Goal: Information Seeking & Learning: Learn about a topic

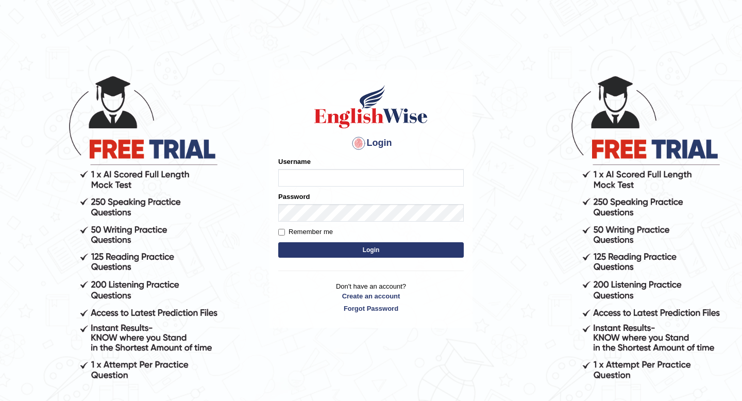
type input "masaki"
click at [311, 252] on button "Login" at bounding box center [371, 249] width 186 height 15
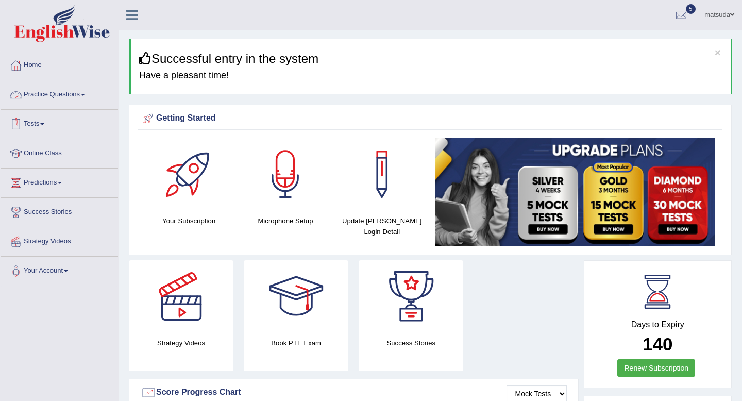
click at [92, 94] on link "Practice Questions" at bounding box center [60, 93] width 118 height 26
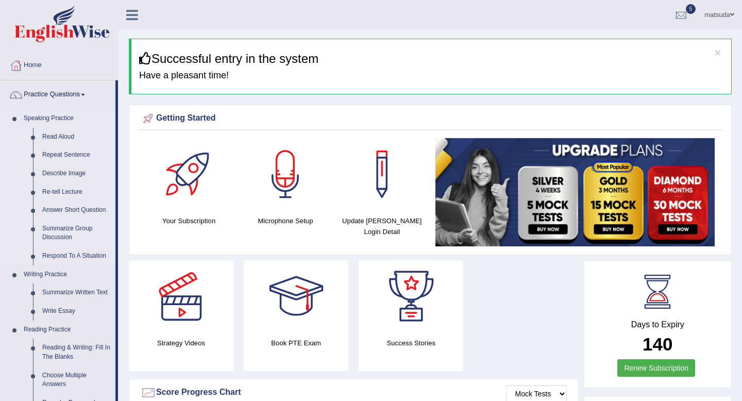
click at [75, 153] on link "Repeat Sentence" at bounding box center [77, 155] width 78 height 19
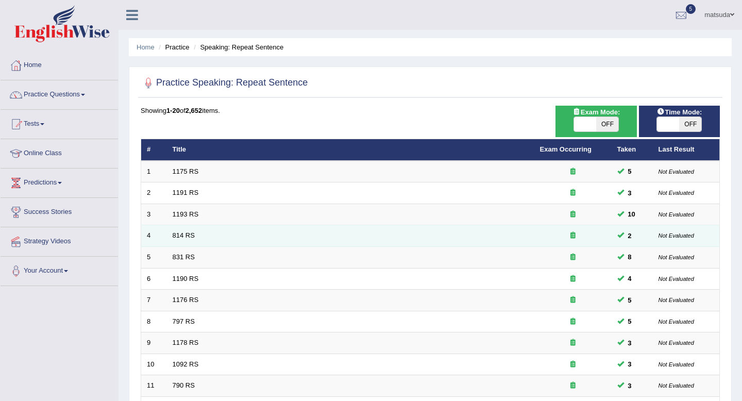
scroll to position [281, 0]
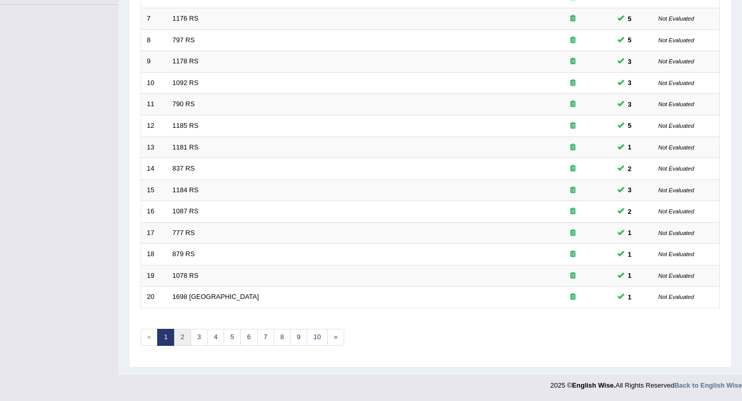
click at [183, 329] on link "2" at bounding box center [182, 337] width 17 height 17
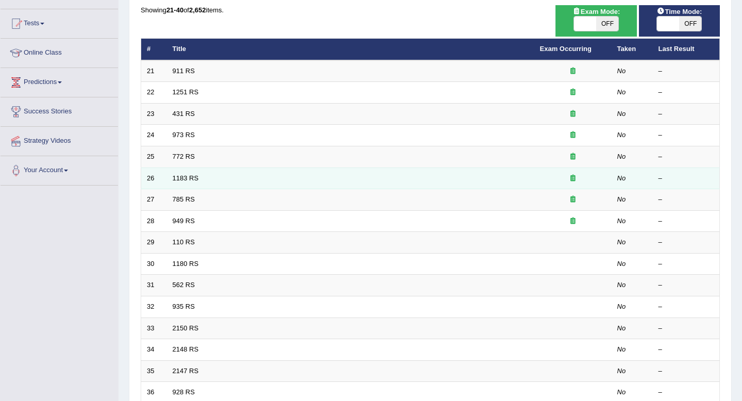
scroll to position [93, 0]
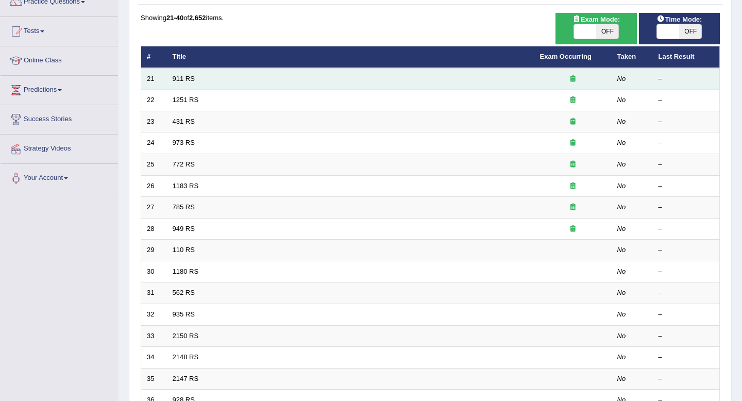
click at [237, 76] on td "911 RS" at bounding box center [350, 79] width 367 height 22
click at [192, 77] on link "911 RS" at bounding box center [184, 79] width 22 height 8
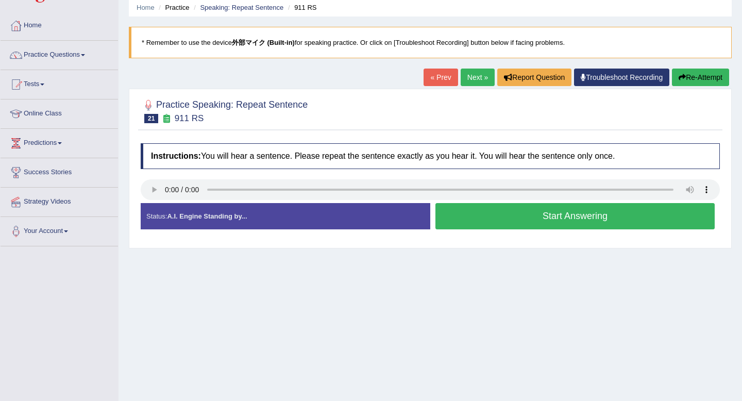
scroll to position [57, 0]
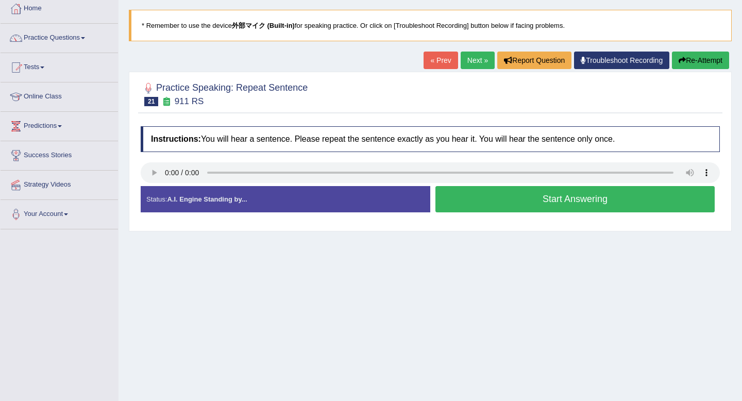
click at [470, 204] on button "Start Answering" at bounding box center [574, 199] width 279 height 26
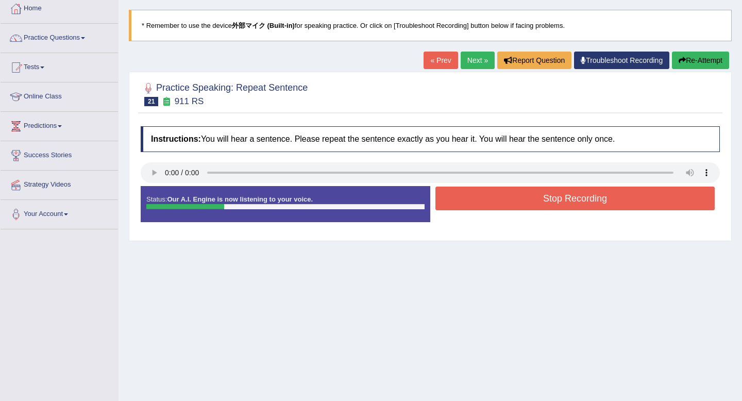
click at [470, 204] on button "Stop Recording" at bounding box center [574, 199] width 279 height 24
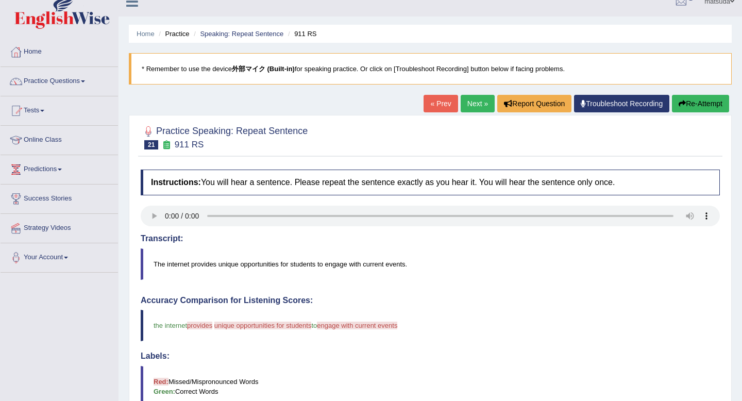
scroll to position [16, 0]
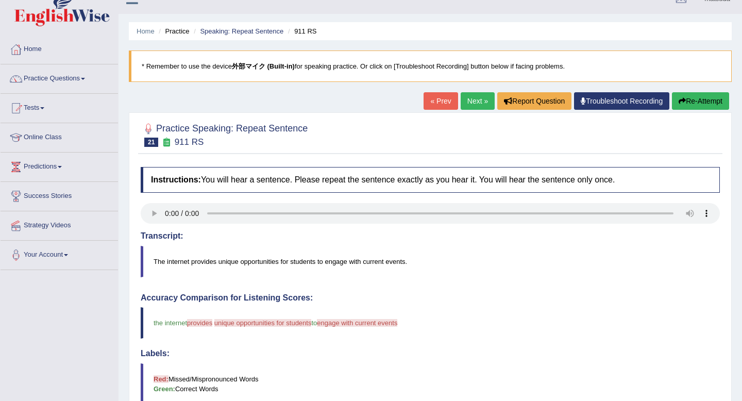
click at [470, 107] on link "Next »" at bounding box center [478, 101] width 34 height 18
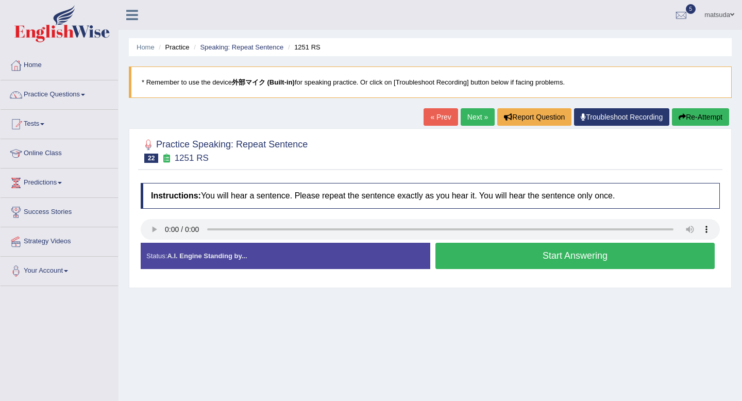
click at [495, 263] on button "Start Answering" at bounding box center [574, 256] width 279 height 26
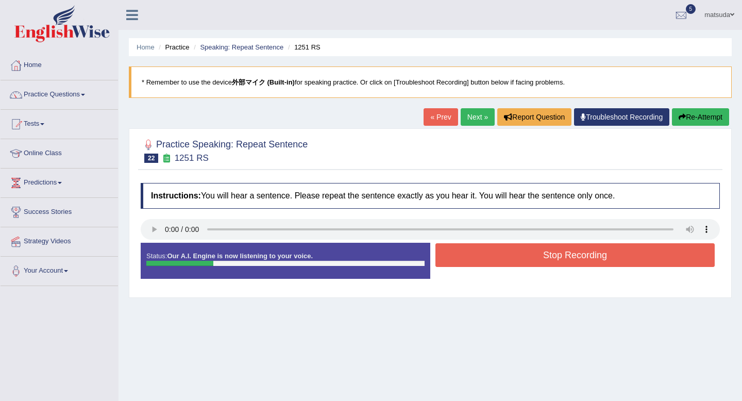
click at [493, 259] on button "Stop Recording" at bounding box center [574, 255] width 279 height 24
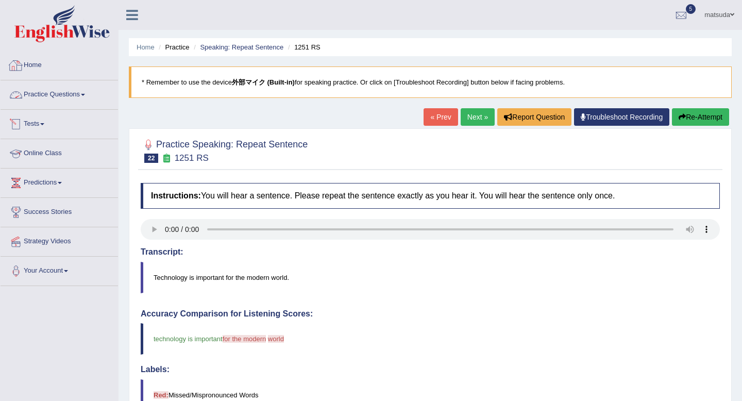
click at [63, 100] on link "Practice Questions" at bounding box center [60, 93] width 118 height 26
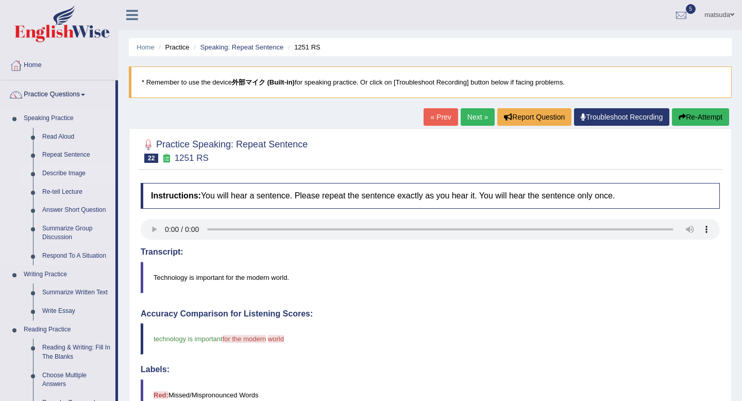
click at [64, 174] on link "Describe Image" at bounding box center [77, 173] width 78 height 19
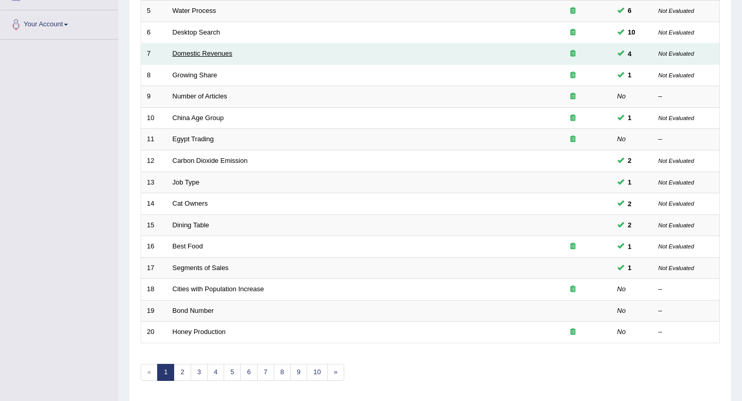
scroll to position [281, 0]
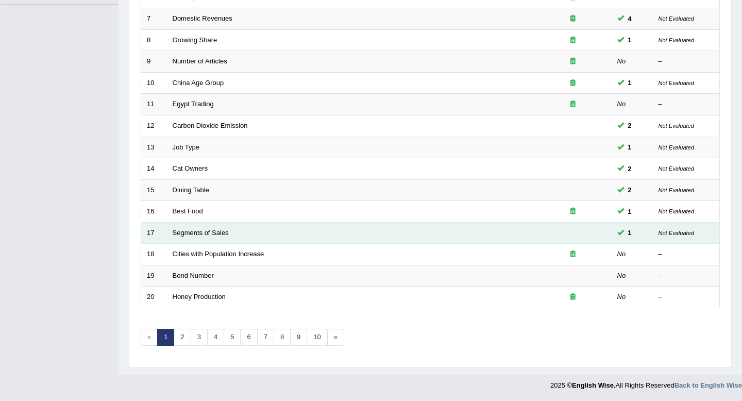
click at [217, 240] on td "Segments of Sales" at bounding box center [350, 233] width 367 height 22
click at [210, 232] on link "Segments of Sales" at bounding box center [201, 233] width 56 height 8
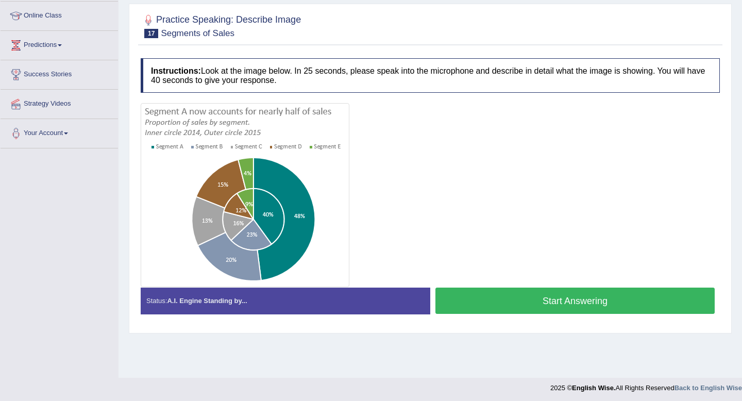
scroll to position [140, 0]
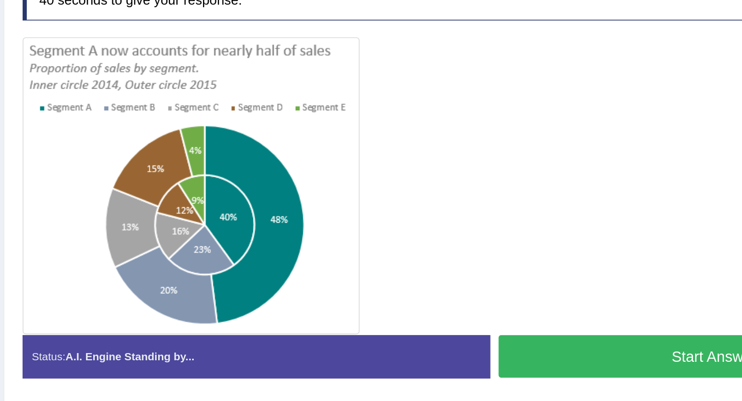
click at [494, 303] on button "Start Answering" at bounding box center [574, 298] width 279 height 26
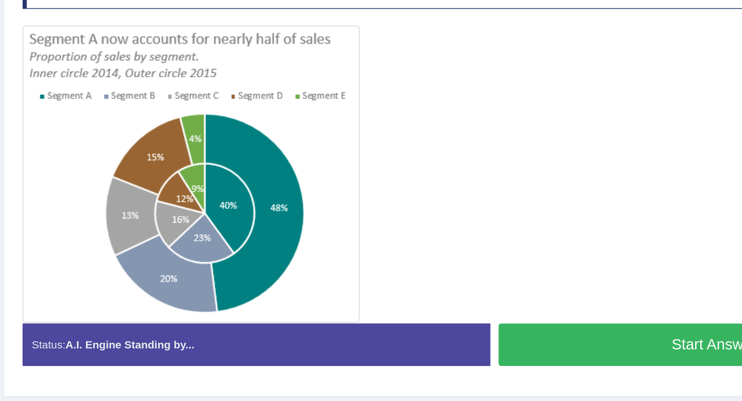
scroll to position [132, 0]
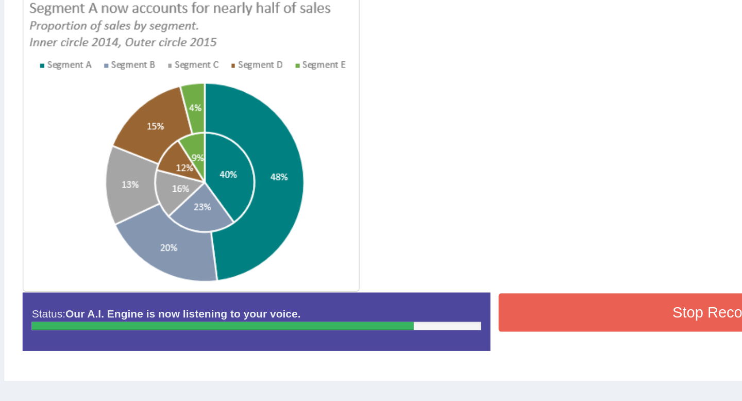
click at [490, 300] on button "Stop Recording" at bounding box center [574, 298] width 279 height 24
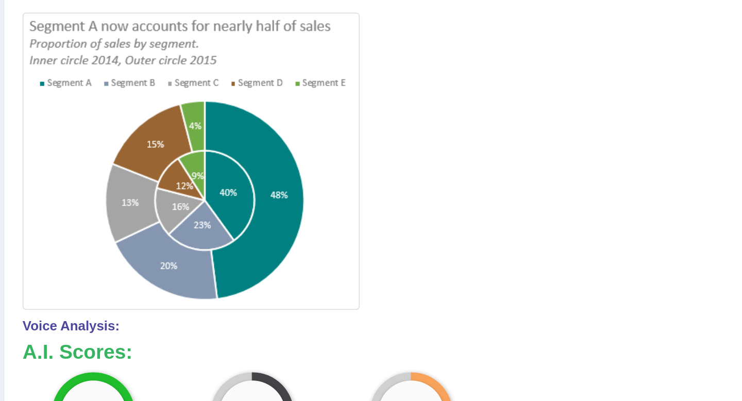
scroll to position [73, 0]
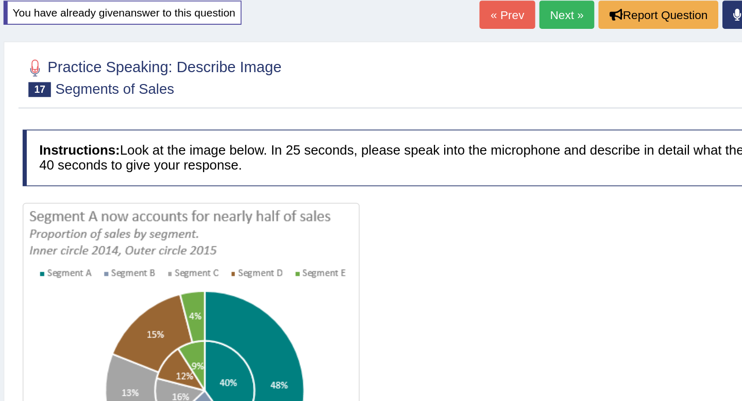
click at [478, 44] on link "Next »" at bounding box center [478, 45] width 34 height 18
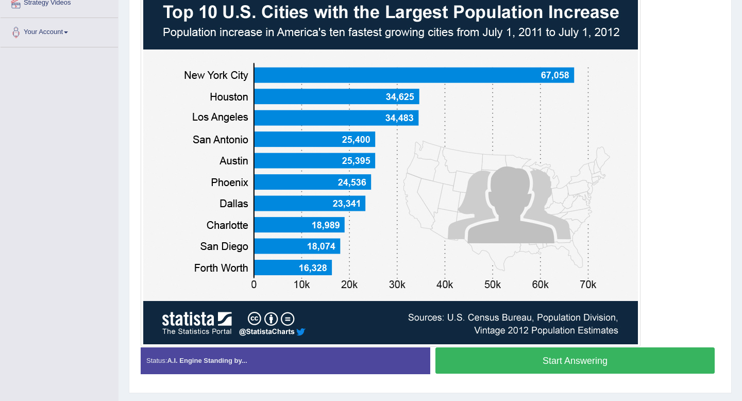
scroll to position [240, 0]
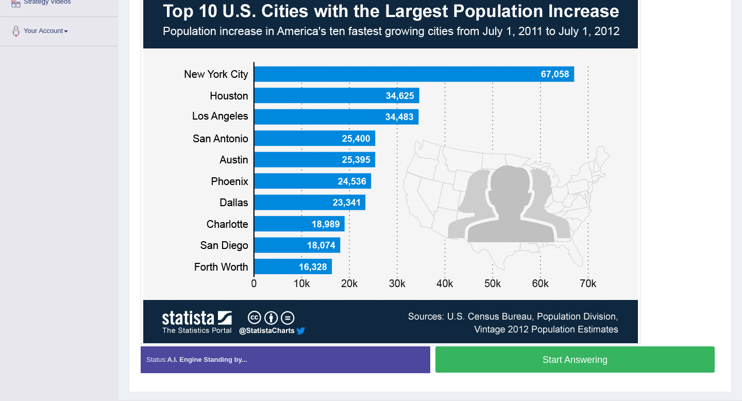
click at [580, 359] on button "Start Answering" at bounding box center [574, 359] width 279 height 26
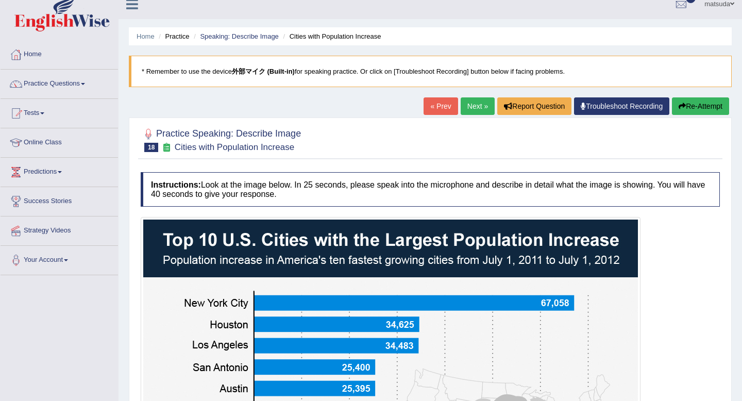
scroll to position [0, 0]
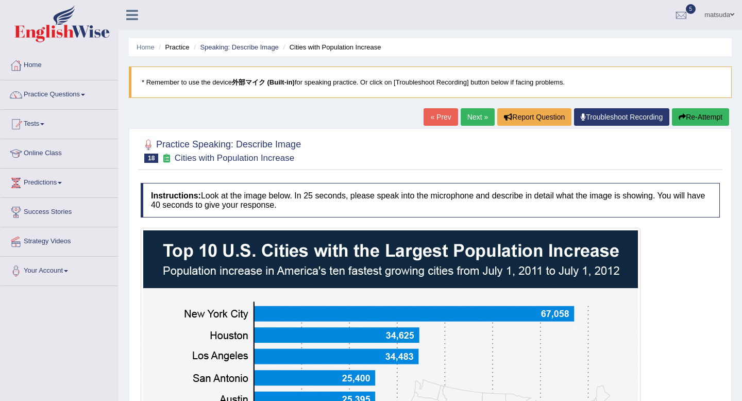
click at [689, 115] on button "Re-Attempt" at bounding box center [700, 117] width 57 height 18
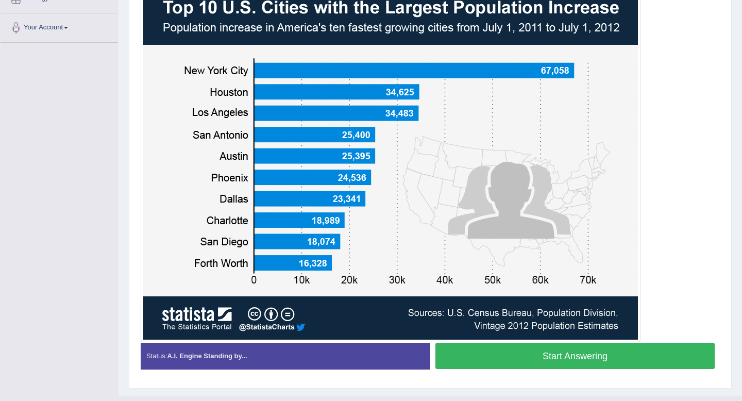
scroll to position [242, 0]
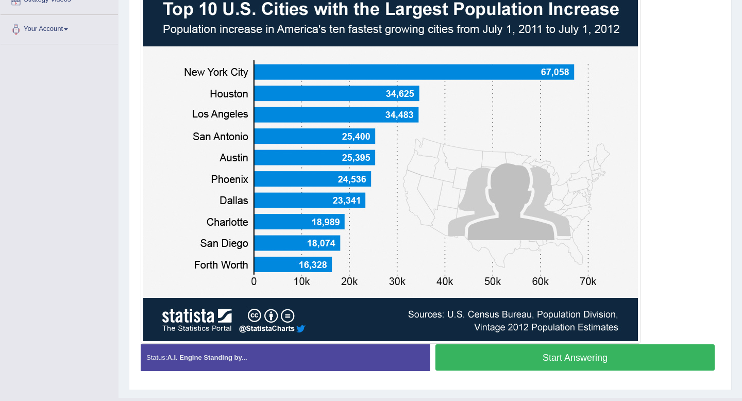
click at [539, 359] on button "Start Answering" at bounding box center [574, 357] width 279 height 26
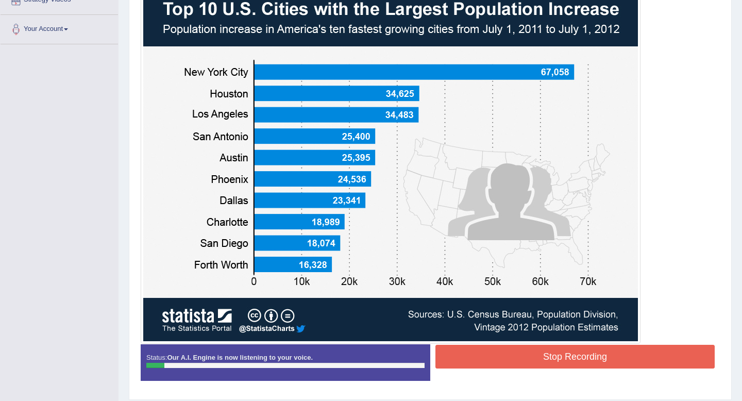
click at [465, 364] on button "Stop Recording" at bounding box center [574, 357] width 279 height 24
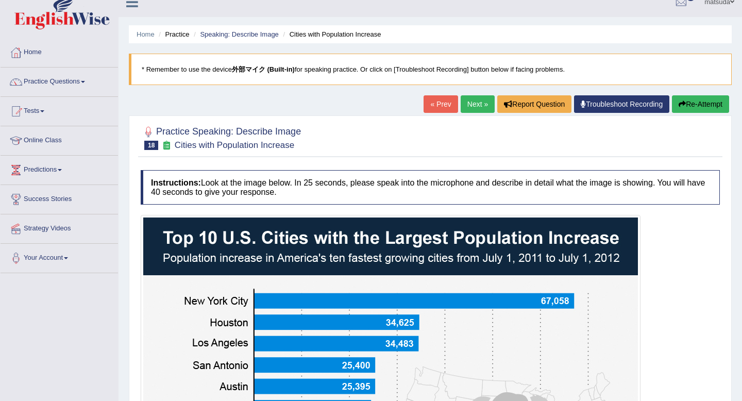
scroll to position [3, 0]
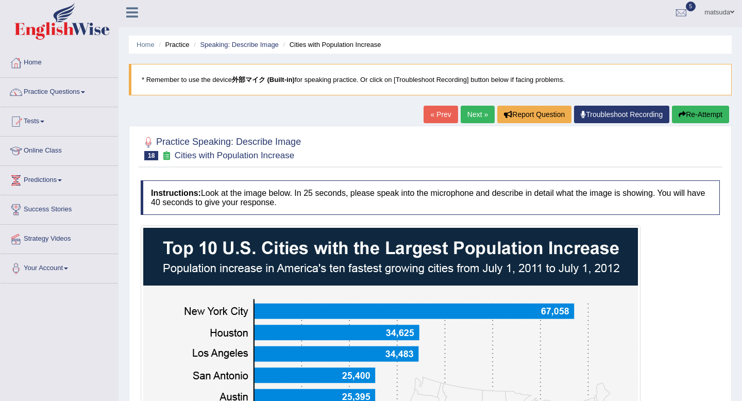
click at [685, 114] on button "Re-Attempt" at bounding box center [700, 115] width 57 height 18
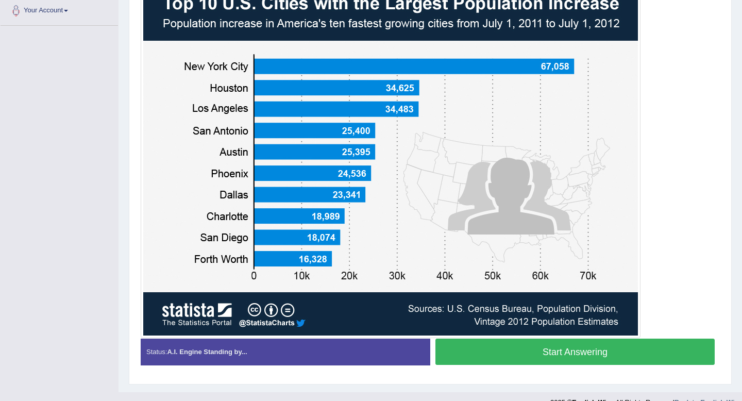
scroll to position [242, 0]
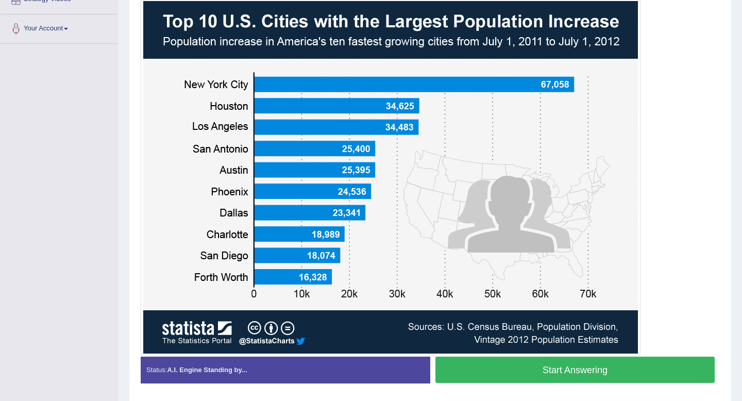
click at [619, 364] on button "Start Answering" at bounding box center [574, 370] width 279 height 26
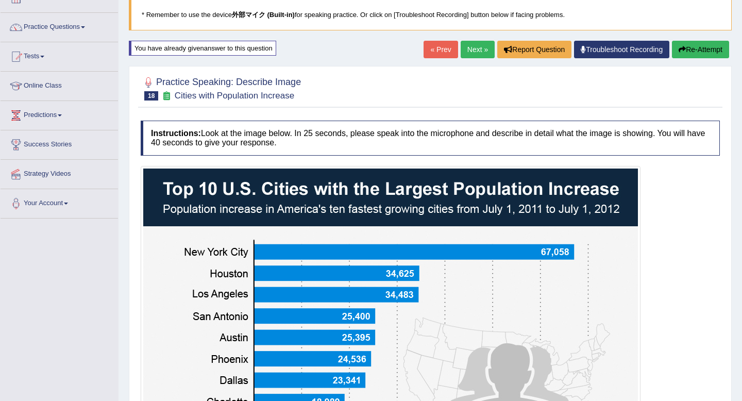
scroll to position [65, 0]
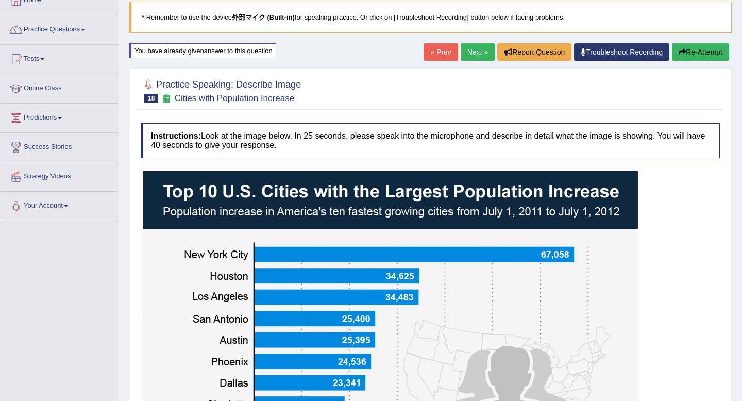
click at [469, 52] on link "Next »" at bounding box center [478, 52] width 34 height 18
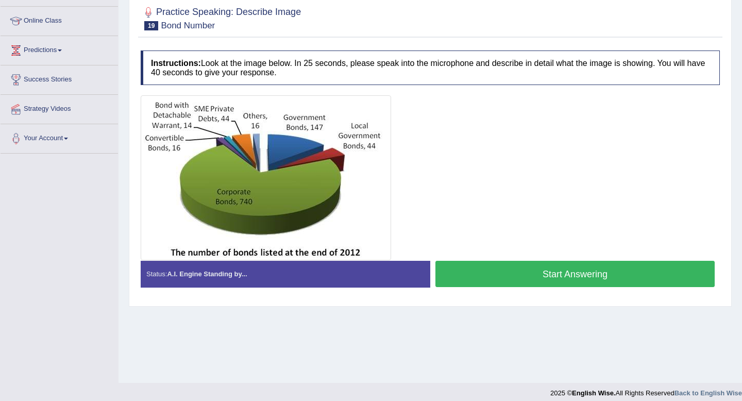
scroll to position [140, 0]
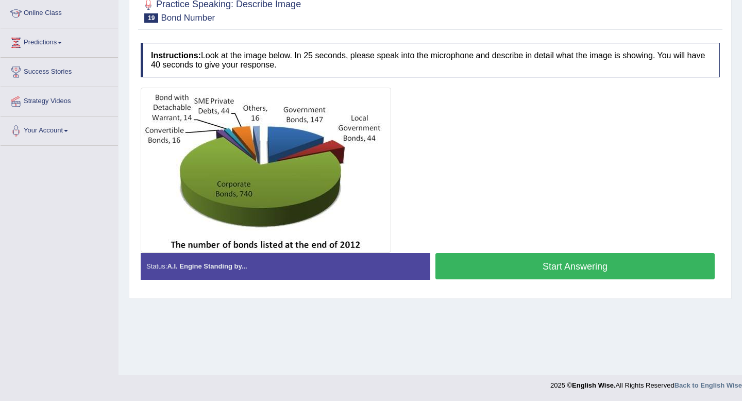
click at [542, 258] on button "Start Answering" at bounding box center [574, 266] width 279 height 26
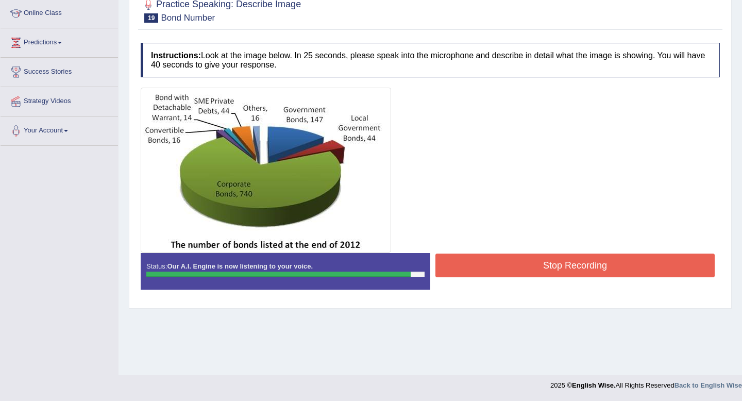
click at [444, 262] on button "Stop Recording" at bounding box center [574, 266] width 279 height 24
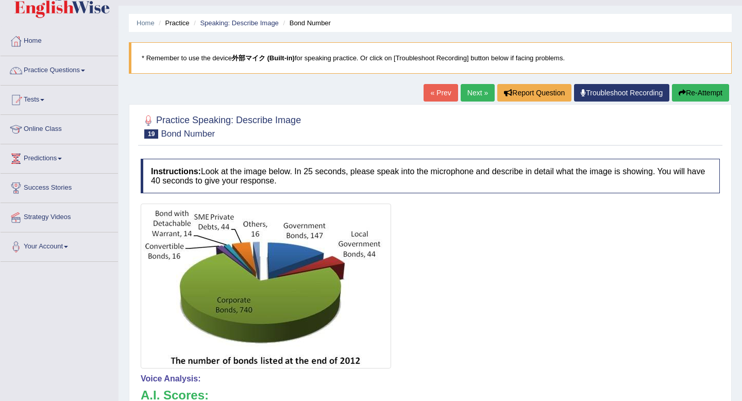
scroll to position [0, 0]
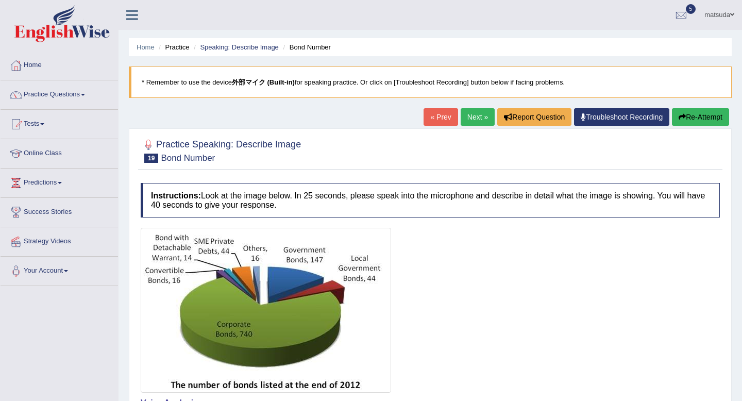
click at [478, 119] on link "Next »" at bounding box center [478, 117] width 34 height 18
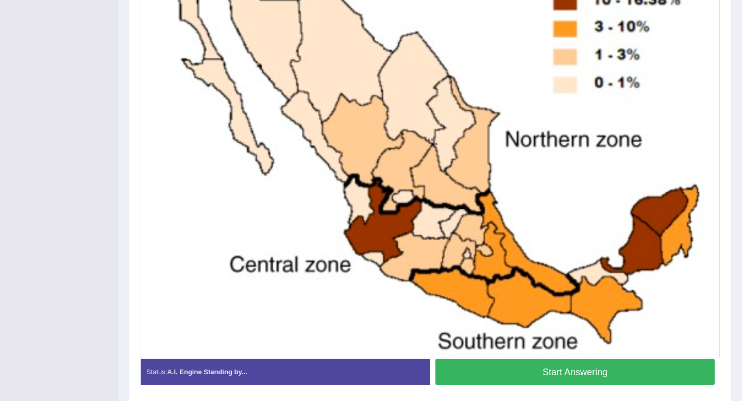
scroll to position [310, 0]
